Goal: Download file/media

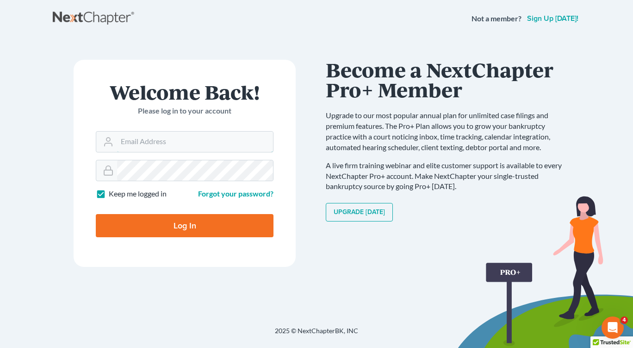
type input "[EMAIL_ADDRESS][DOMAIN_NAME]"
click at [170, 230] on input "Log In" at bounding box center [185, 225] width 178 height 23
type input "Thinking..."
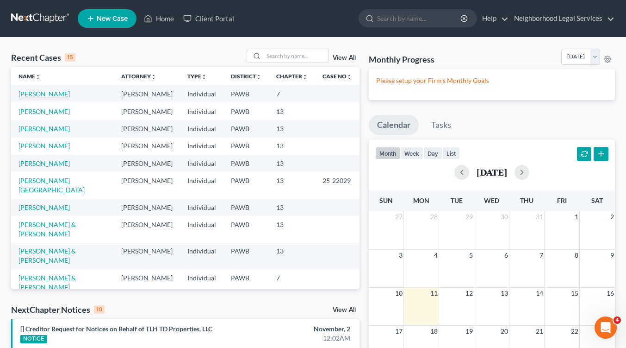
click at [43, 96] on link "Mastascusa, Carole" at bounding box center [44, 94] width 51 height 8
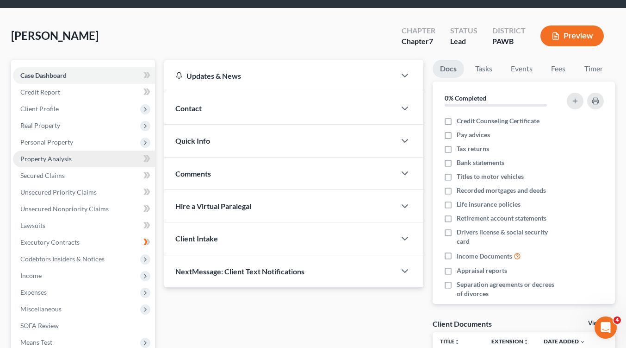
scroll to position [144, 0]
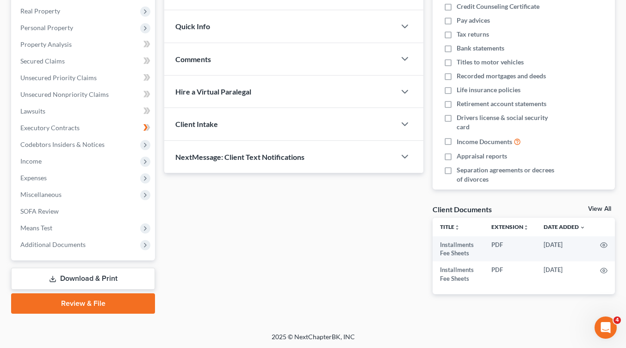
click at [115, 282] on link "Download & Print" at bounding box center [83, 279] width 144 height 22
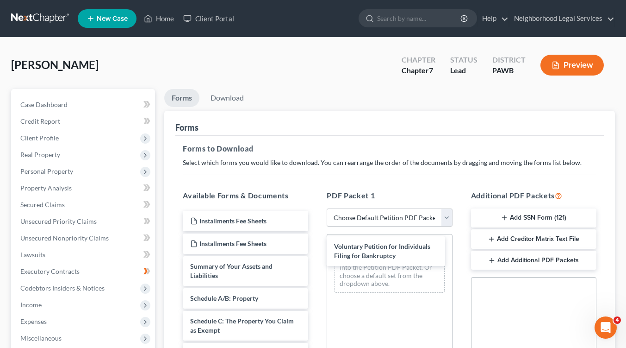
drag, startPoint x: 275, startPoint y: 267, endPoint x: 419, endPoint y: 245, distance: 145.7
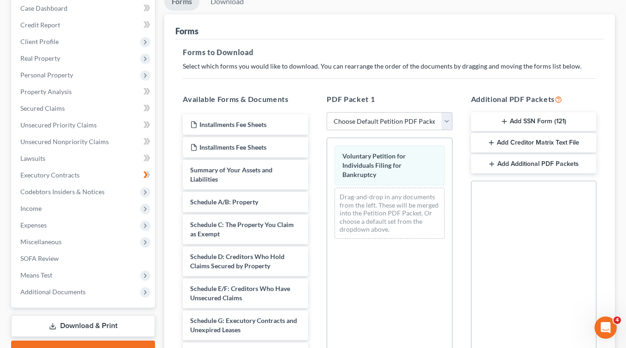
scroll to position [139, 0]
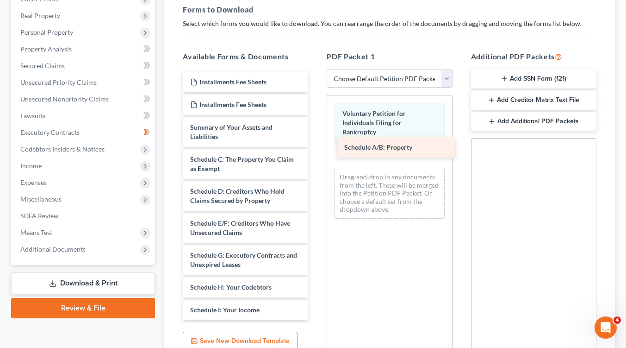
drag, startPoint x: 250, startPoint y: 157, endPoint x: 404, endPoint y: 146, distance: 154.6
click at [316, 146] on div "Schedule A/B: Property Installments Fee Sheets Installments Fee Sheets Summary …" at bounding box center [245, 330] width 140 height 517
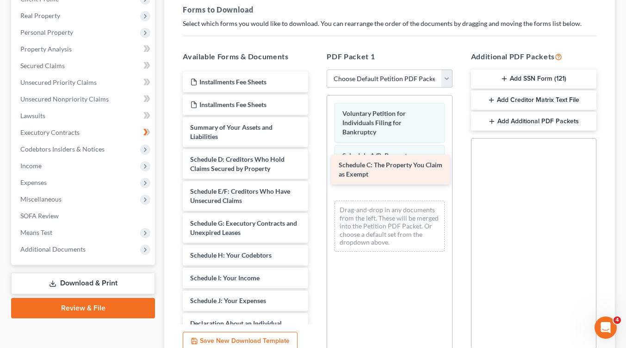
drag, startPoint x: 273, startPoint y: 164, endPoint x: 421, endPoint y: 170, distance: 148.7
click at [316, 170] on div "Schedule C: The Property You Claim as Exempt Installments Fee Sheets Installmen…" at bounding box center [245, 314] width 140 height 485
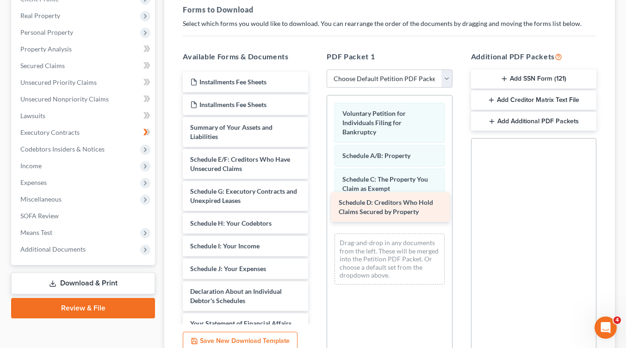
drag, startPoint x: 280, startPoint y: 164, endPoint x: 429, endPoint y: 207, distance: 154.9
click at [316, 207] on div "Schedule D: Creditors Who Hold Claims Secured by Property Installments Fee Shee…" at bounding box center [245, 298] width 140 height 453
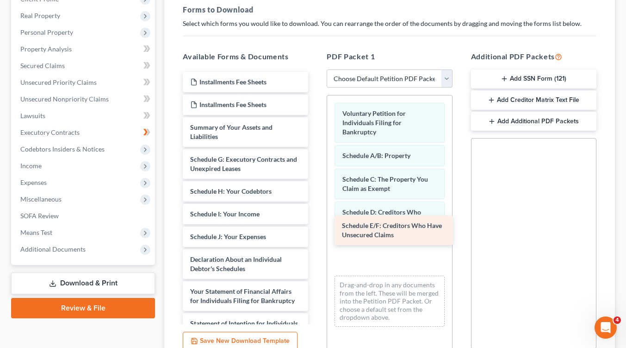
drag, startPoint x: 267, startPoint y: 164, endPoint x: 419, endPoint y: 227, distance: 164.0
click at [316, 227] on div "Schedule E/F: Creditors Who Have Unsecured Claims Installments Fee Sheets Insta…" at bounding box center [245, 282] width 140 height 421
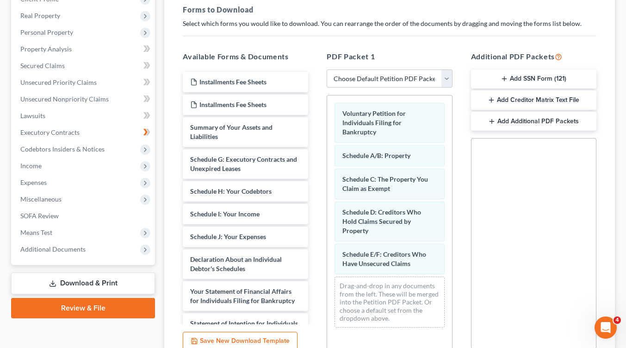
scroll to position [224, 0]
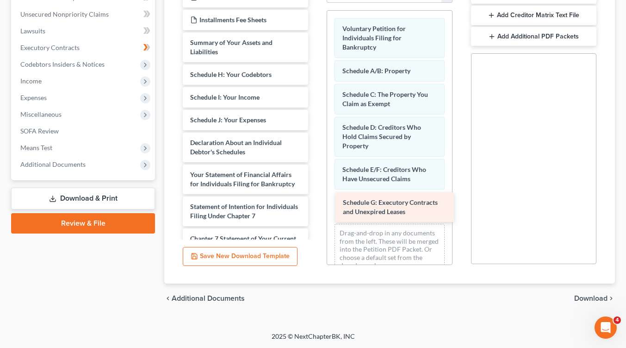
drag, startPoint x: 266, startPoint y: 86, endPoint x: 418, endPoint y: 213, distance: 198.5
click at [316, 213] on div "Schedule G: Executory Contracts and Unexpired Leases Installments Fee Sheets In…" at bounding box center [245, 181] width 140 height 389
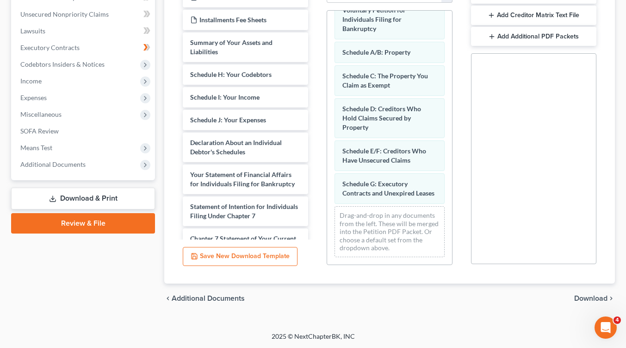
scroll to position [27, 0]
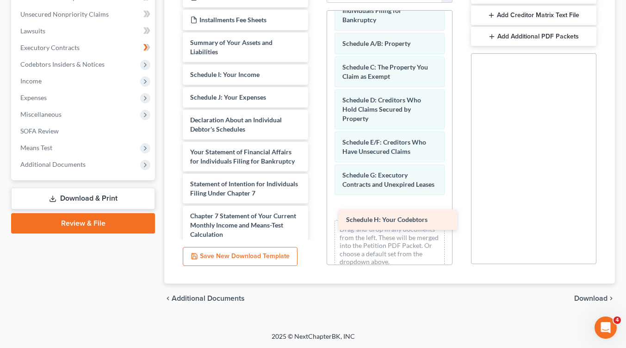
drag, startPoint x: 255, startPoint y: 74, endPoint x: 411, endPoint y: 220, distance: 213.6
click at [316, 220] on div "Schedule H: Your Codebtors Installments Fee Sheets Installments Fee Sheets Summ…" at bounding box center [245, 170] width 140 height 367
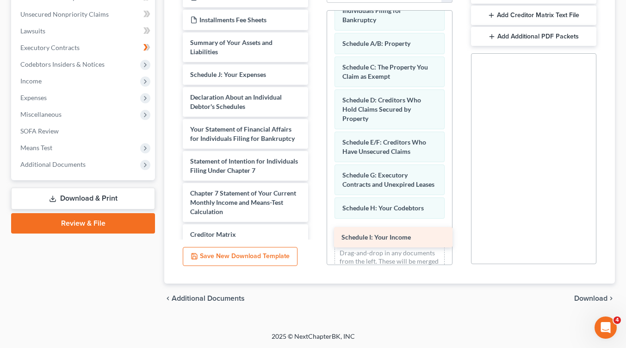
drag, startPoint x: 269, startPoint y: 75, endPoint x: 420, endPoint y: 239, distance: 222.8
click at [316, 239] on div "Schedule I: Your Income Installments Fee Sheets Installments Fee Sheets Summary…" at bounding box center [245, 159] width 140 height 344
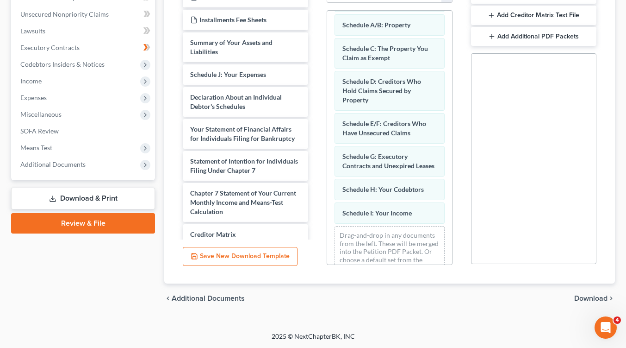
scroll to position [75, 0]
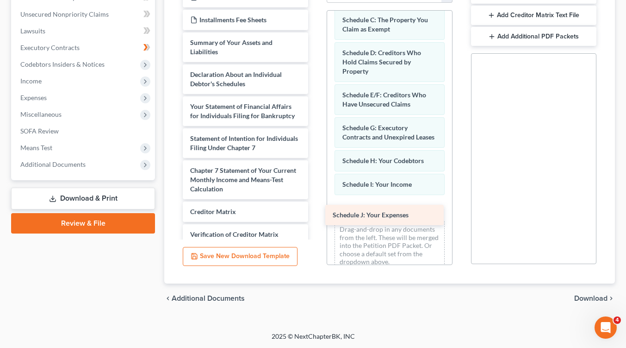
drag, startPoint x: 265, startPoint y: 78, endPoint x: 408, endPoint y: 219, distance: 200.7
click at [316, 219] on div "Schedule J: Your Expenses Installments Fee Sheets Installments Fee Sheets Summa…" at bounding box center [245, 147] width 140 height 321
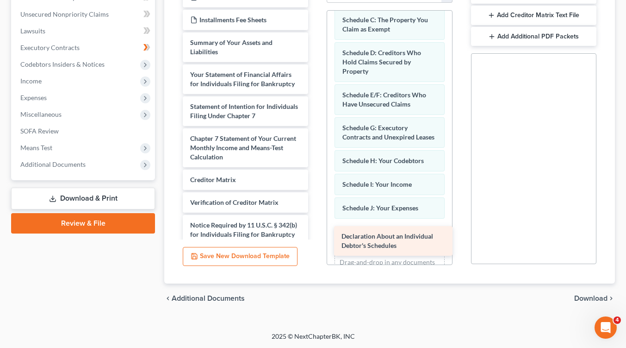
drag, startPoint x: 254, startPoint y: 74, endPoint x: 405, endPoint y: 236, distance: 222.1
click at [316, 236] on div "Declaration About an Individual Debtor's Schedules Installments Fee Sheets Inst…" at bounding box center [245, 131] width 140 height 289
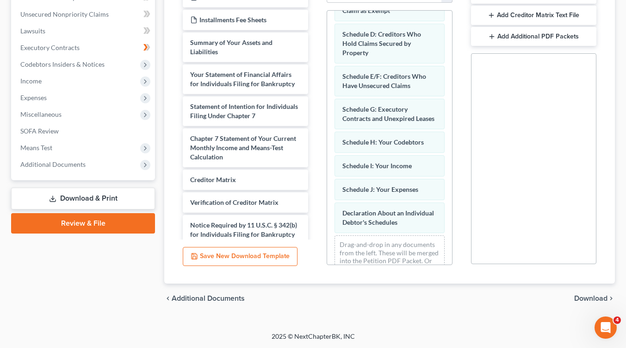
scroll to position [131, 0]
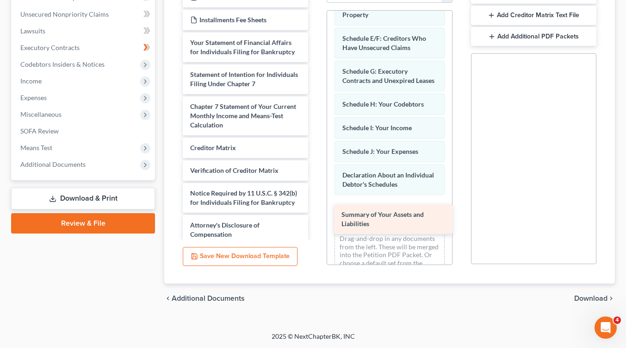
drag, startPoint x: 254, startPoint y: 42, endPoint x: 405, endPoint y: 215, distance: 229.7
click at [316, 215] on div "Summary of Your Assets and Liabilities Installments Fee Sheets Installments Fee…" at bounding box center [245, 115] width 140 height 257
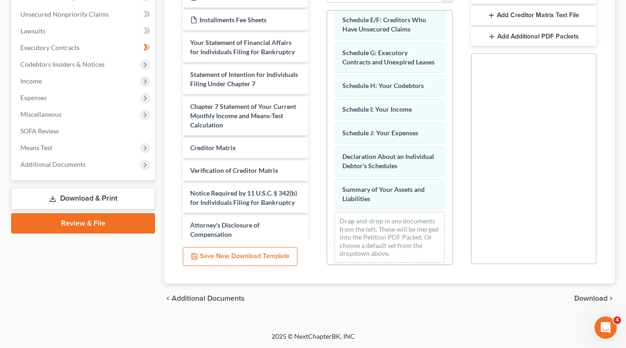
scroll to position [164, 0]
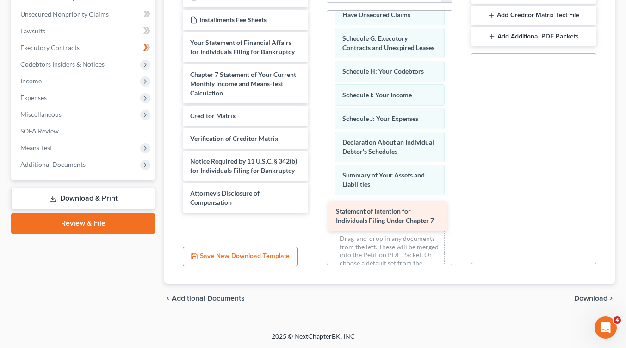
drag, startPoint x: 240, startPoint y: 89, endPoint x: 386, endPoint y: 218, distance: 194.8
click at [316, 213] on div "Statement of Intention for Individuals Filing Under Chapter 7 Installments Fee …" at bounding box center [245, 99] width 140 height 225
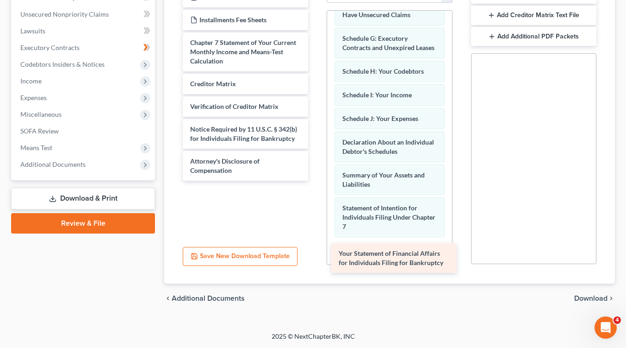
drag, startPoint x: 250, startPoint y: 39, endPoint x: 398, endPoint y: 251, distance: 258.6
click at [316, 181] on div "Your Statement of Financial Affairs for Individuals Filing for Bankruptcy Insta…" at bounding box center [245, 84] width 140 height 194
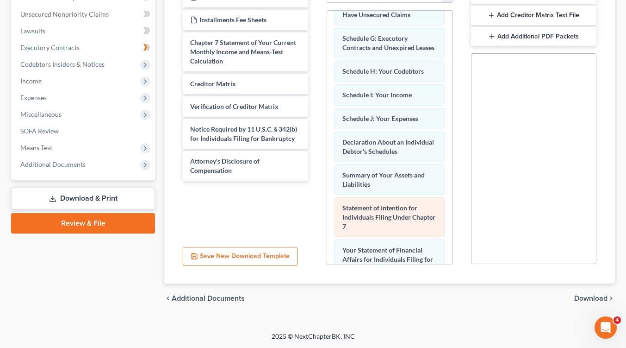
scroll to position [248, 0]
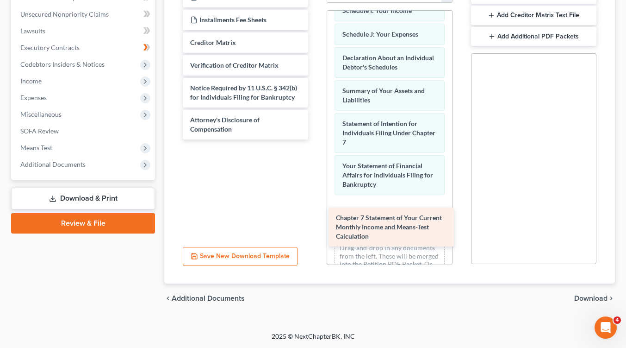
drag, startPoint x: 263, startPoint y: 56, endPoint x: 409, endPoint y: 231, distance: 228.5
click at [316, 139] on div "Chapter 7 Statement of Your Current Monthly Income and Means-Test Calculation I…" at bounding box center [245, 63] width 140 height 152
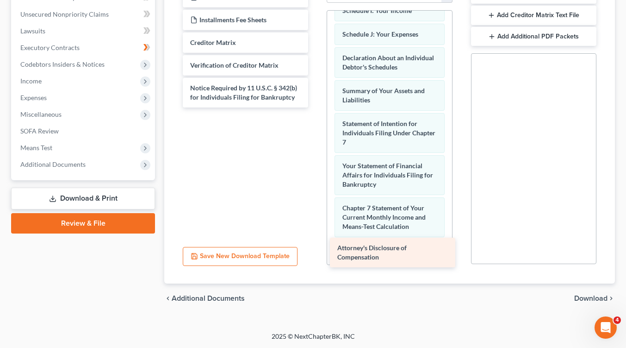
drag, startPoint x: 272, startPoint y: 123, endPoint x: 419, endPoint y: 252, distance: 195.6
click at [316, 107] on div "Attorney's Disclosure of Compensation Installments Fee Sheets Installments Fee …" at bounding box center [245, 47] width 140 height 120
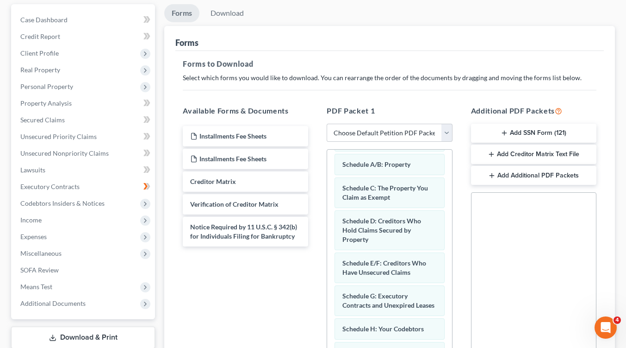
scroll to position [0, 0]
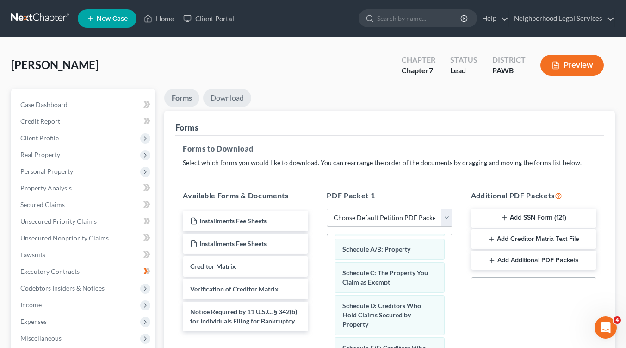
click at [226, 97] on link "Download" at bounding box center [227, 98] width 48 height 18
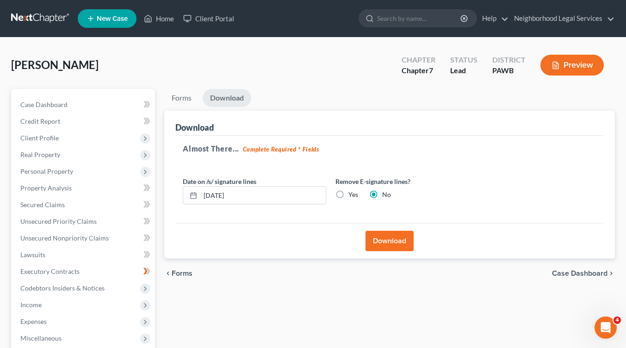
click at [395, 246] on button "Download" at bounding box center [390, 241] width 48 height 20
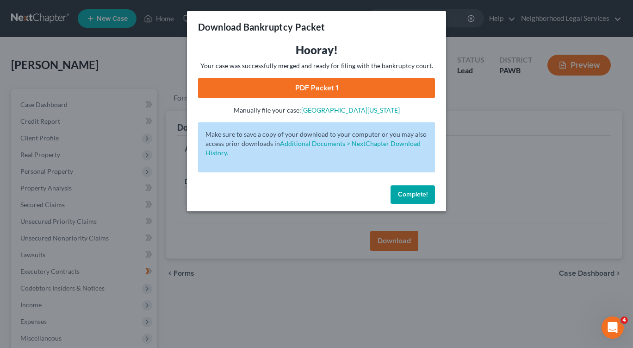
click at [322, 93] on link "PDF Packet 1" at bounding box center [316, 88] width 237 height 20
click at [414, 195] on span "Complete!" at bounding box center [413, 194] width 30 height 8
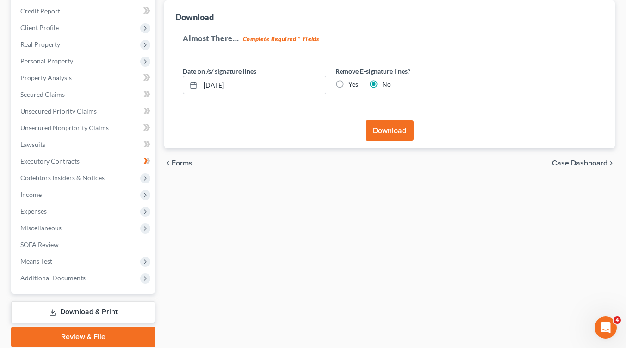
scroll to position [144, 0]
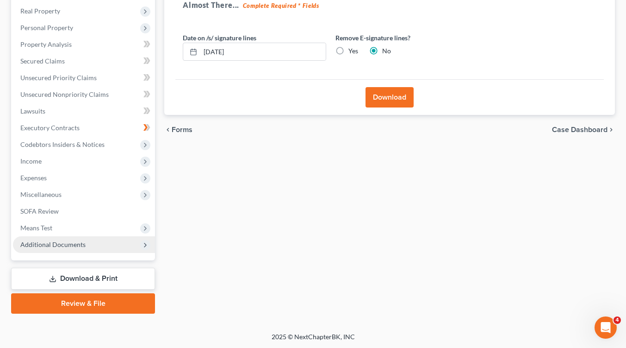
click at [145, 244] on icon at bounding box center [145, 244] width 7 height 7
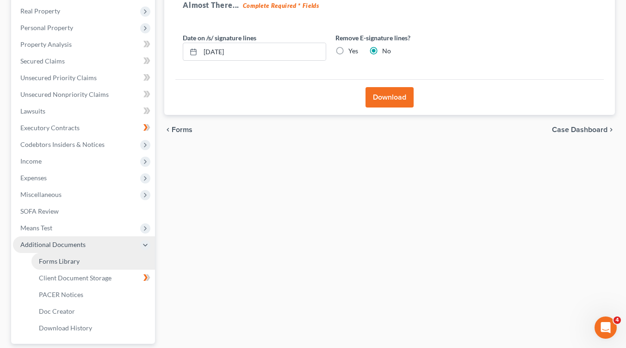
click at [78, 263] on link "Forms Library" at bounding box center [93, 261] width 124 height 17
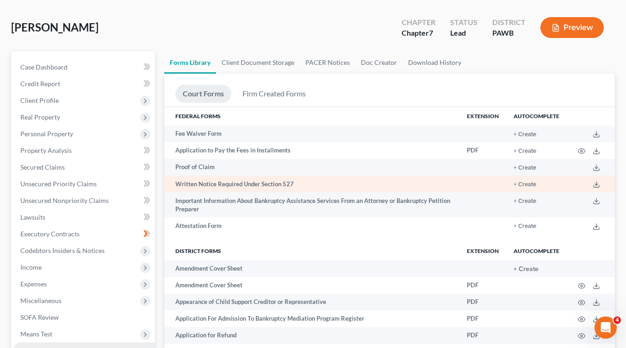
scroll to position [46, 0]
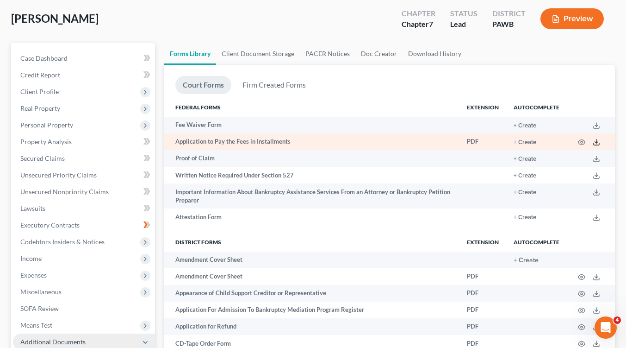
click at [599, 143] on icon at bounding box center [597, 144] width 6 height 2
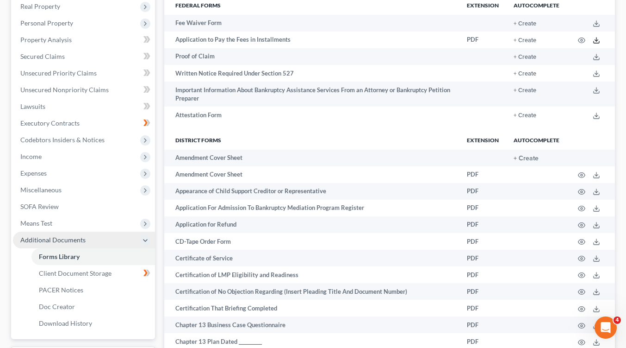
scroll to position [231, 0]
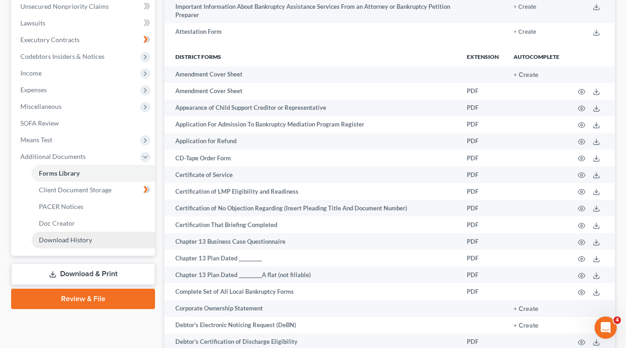
click at [81, 239] on span "Download History" at bounding box center [65, 240] width 53 height 8
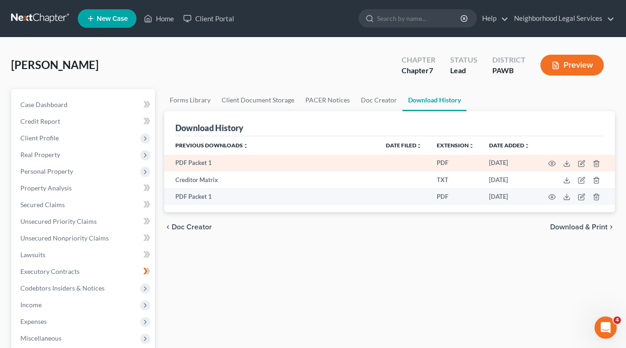
click at [599, 168] on td at bounding box center [577, 163] width 78 height 17
click at [594, 162] on icon "button" at bounding box center [596, 163] width 7 height 7
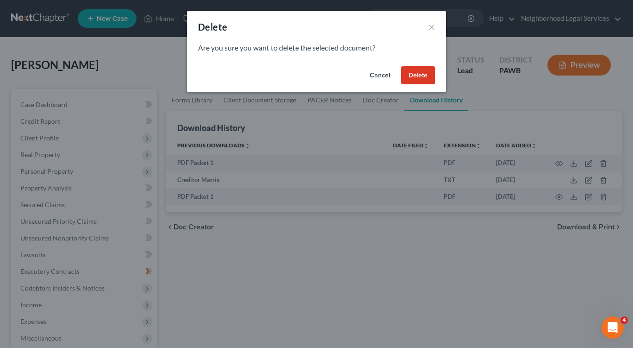
click at [417, 75] on button "Delete" at bounding box center [418, 75] width 34 height 19
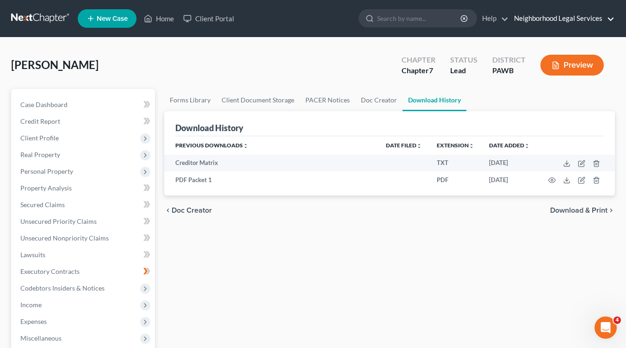
click at [553, 18] on link "Neighborhood Legal Services" at bounding box center [562, 18] width 105 height 17
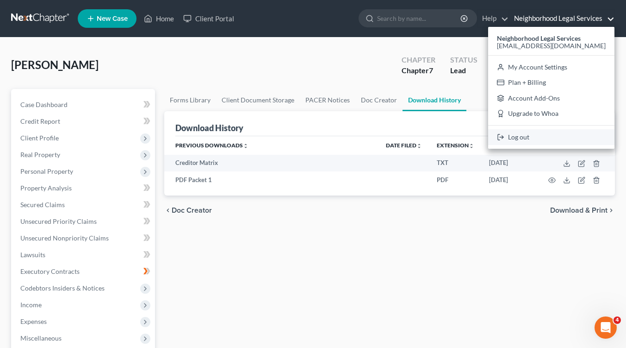
click at [531, 139] on link "Log out" at bounding box center [551, 137] width 126 height 16
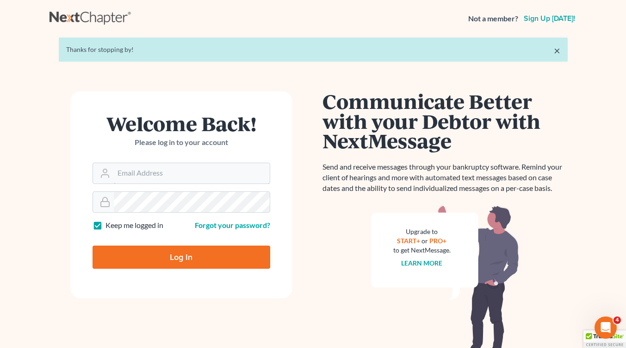
type input "[EMAIL_ADDRESS][DOMAIN_NAME]"
click at [197, 259] on input "Log In" at bounding box center [182, 256] width 178 height 23
type input "Thinking..."
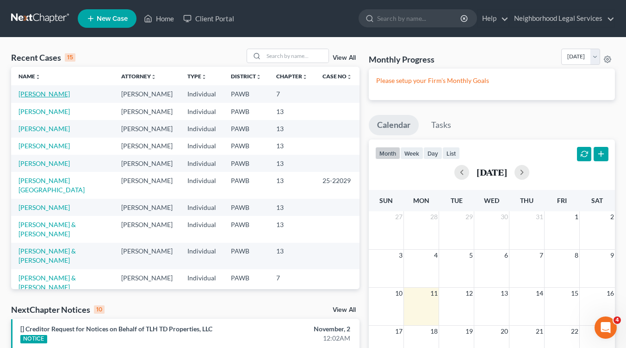
click at [51, 95] on link "Mastascusa, Carole" at bounding box center [44, 94] width 51 height 8
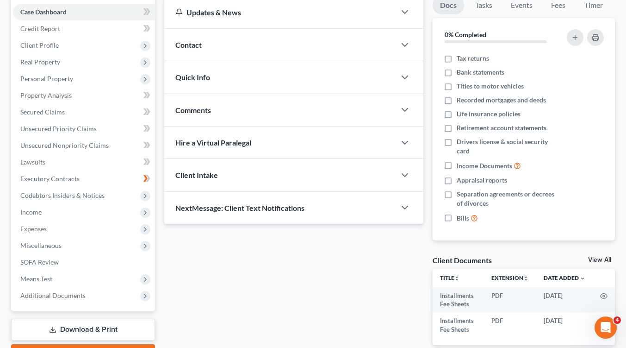
scroll to position [144, 0]
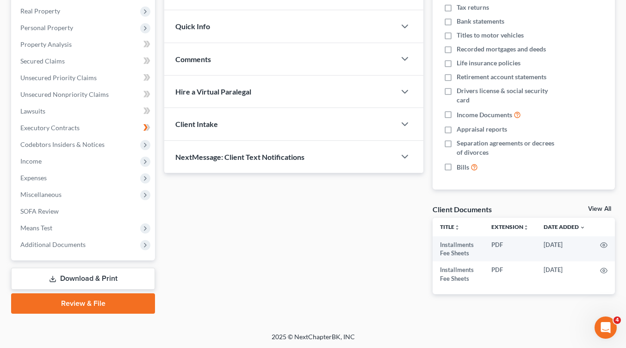
click at [86, 275] on link "Download & Print" at bounding box center [83, 279] width 144 height 22
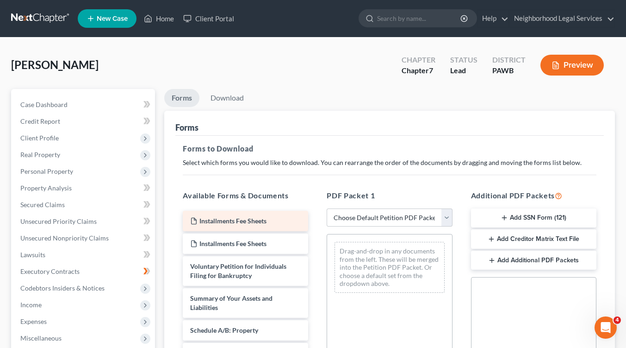
click at [196, 222] on icon at bounding box center [193, 220] width 7 height 7
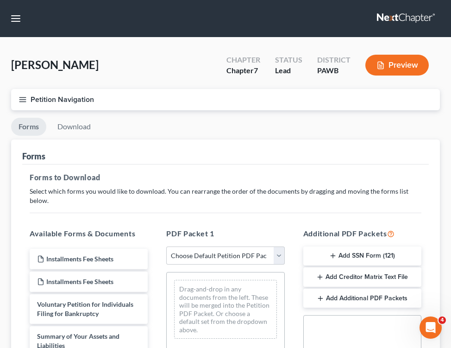
click at [169, 71] on div "Mastascusa, Carole Upgraded Chapter Chapter 7 Status Lead District PAWB Preview" at bounding box center [225, 69] width 429 height 40
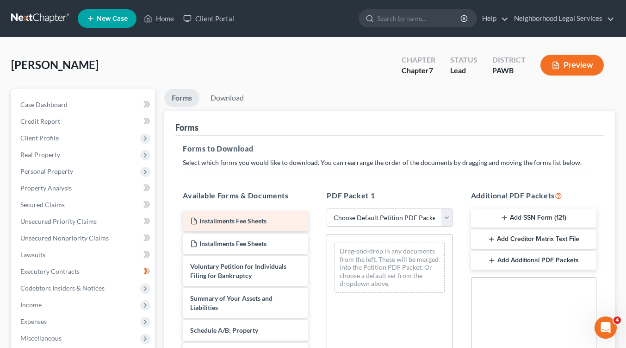
click at [276, 224] on div "Installments Fee Sheets" at bounding box center [245, 221] width 125 height 20
click at [574, 69] on button "Preview" at bounding box center [572, 65] width 63 height 21
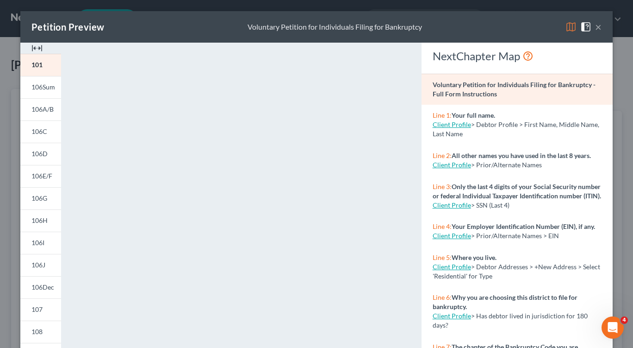
click at [597, 27] on button "×" at bounding box center [598, 26] width 6 height 11
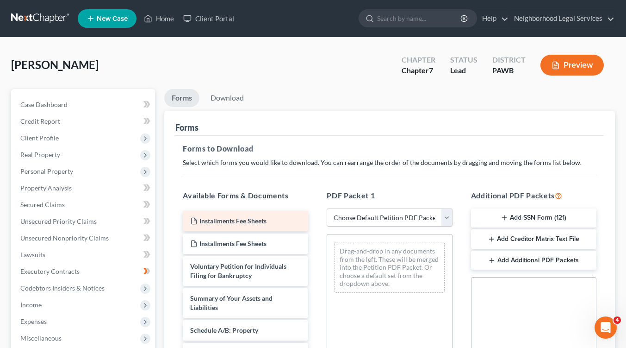
click at [251, 222] on span "Installments Fee Sheets" at bounding box center [233, 221] width 67 height 8
click at [575, 61] on button "Preview" at bounding box center [572, 65] width 63 height 21
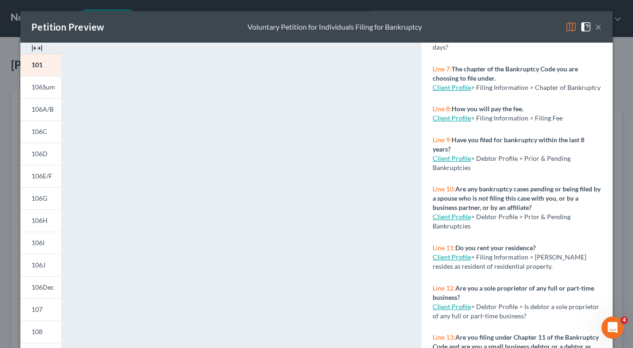
click at [596, 28] on button "×" at bounding box center [598, 26] width 6 height 11
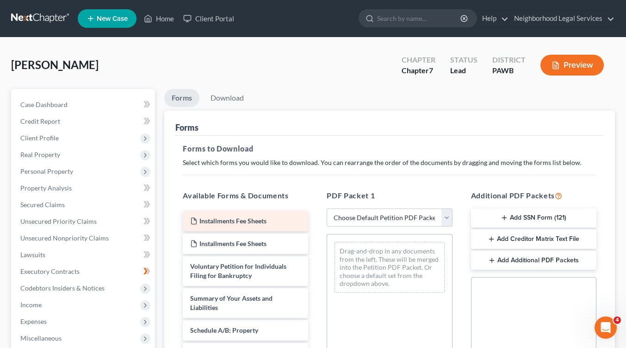
click at [267, 220] on span "Installments Fee Sheets" at bounding box center [233, 221] width 67 height 8
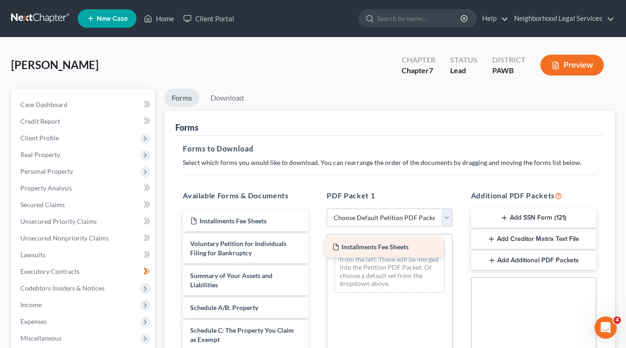
drag, startPoint x: 275, startPoint y: 220, endPoint x: 417, endPoint y: 246, distance: 145.0
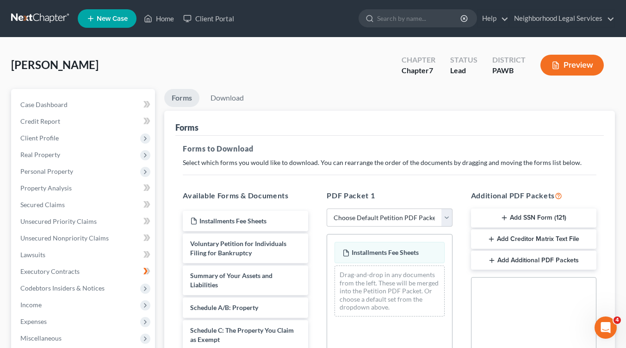
click at [577, 63] on button "Preview" at bounding box center [572, 65] width 63 height 21
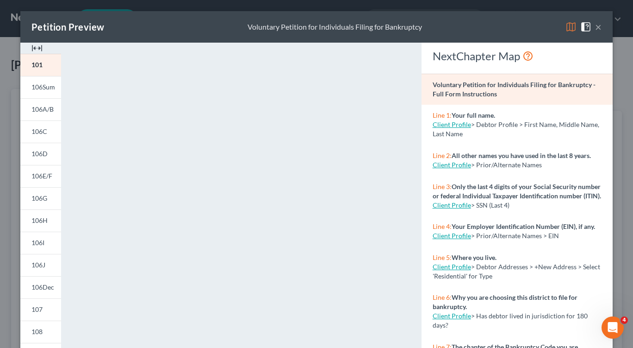
click at [596, 27] on button "×" at bounding box center [598, 26] width 6 height 11
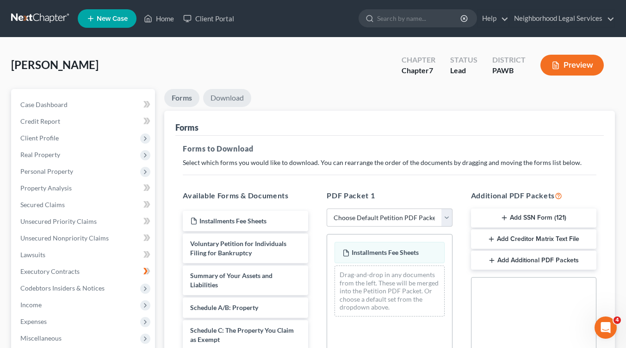
click at [236, 99] on link "Download" at bounding box center [227, 98] width 48 height 18
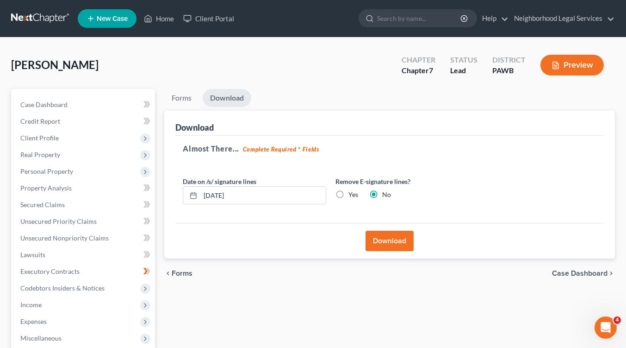
click at [396, 242] on button "Download" at bounding box center [390, 241] width 48 height 20
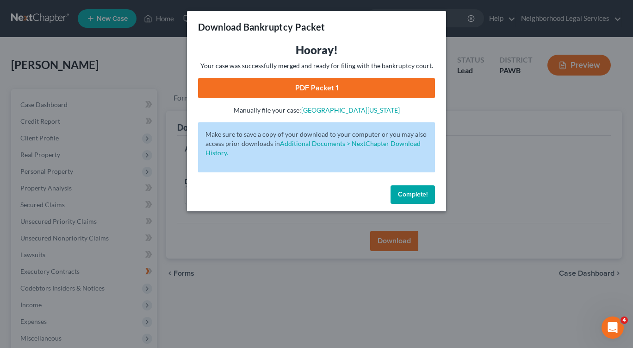
click at [311, 88] on link "PDF Packet 1" at bounding box center [316, 88] width 237 height 20
click at [409, 195] on span "Complete!" at bounding box center [413, 194] width 30 height 8
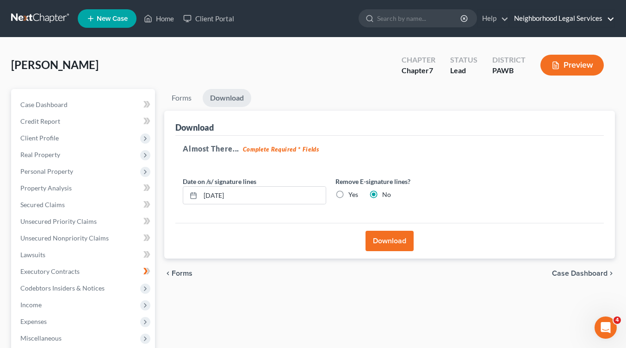
click at [563, 17] on link "Neighborhood Legal Services" at bounding box center [562, 18] width 105 height 17
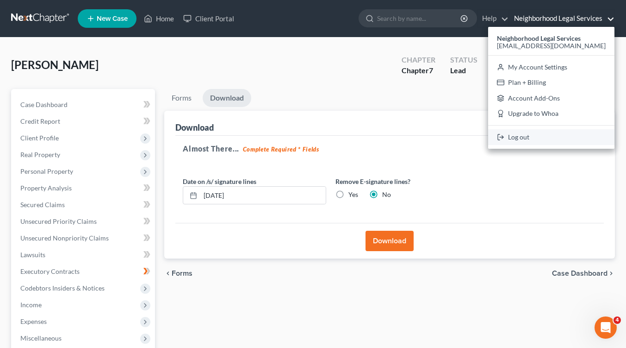
click at [540, 136] on link "Log out" at bounding box center [551, 137] width 126 height 16
